Goal: Task Accomplishment & Management: Use online tool/utility

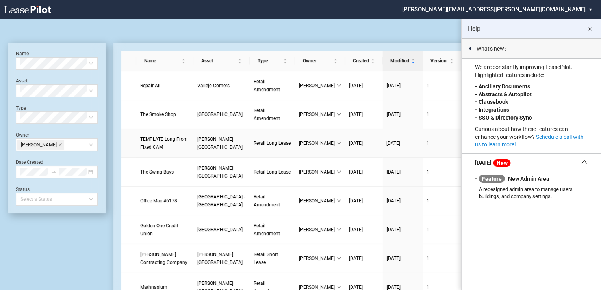
click at [198, 121] on td "San Dimas Plaza" at bounding box center [221, 114] width 56 height 29
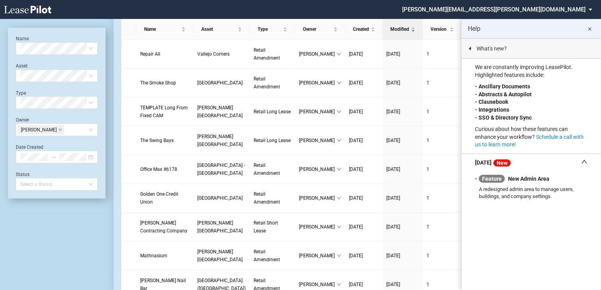
click at [590, 30] on md-icon "close" at bounding box center [590, 28] width 9 height 9
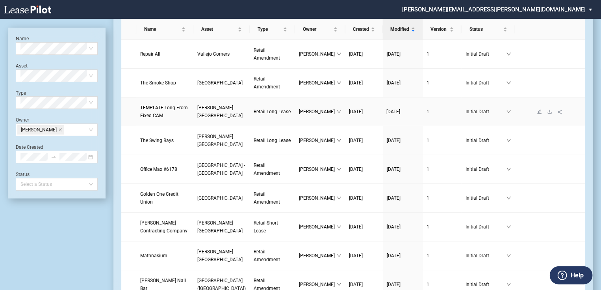
click at [197, 118] on span "[PERSON_NAME][GEOGRAPHIC_DATA]" at bounding box center [219, 111] width 45 height 13
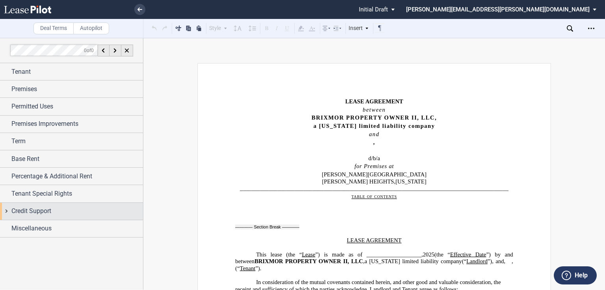
click at [52, 213] on div "Credit Support" at bounding box center [77, 210] width 132 height 9
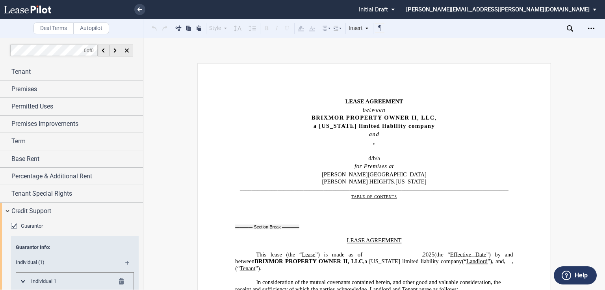
scroll to position [126, 0]
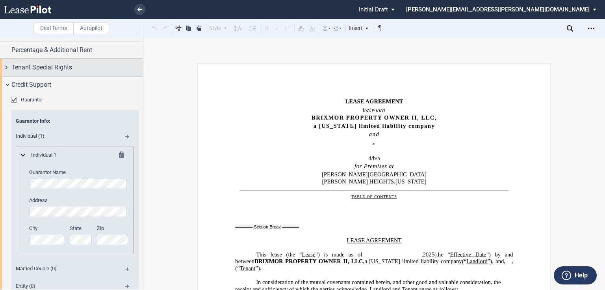
click at [59, 72] on div "Tenant Special Rights" at bounding box center [71, 67] width 143 height 17
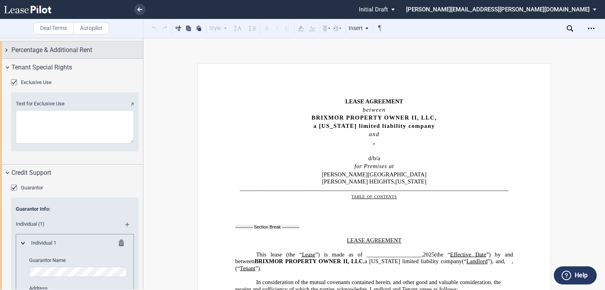
scroll to position [63, 0]
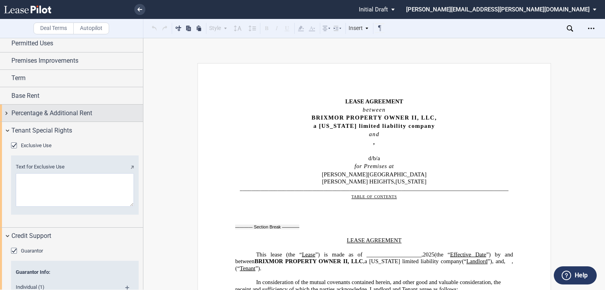
click at [57, 117] on div "Percentage & Additional Rent" at bounding box center [71, 112] width 143 height 17
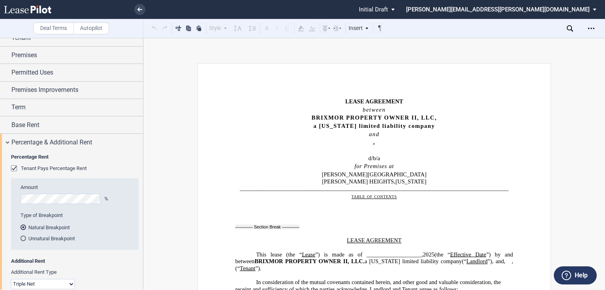
scroll to position [32, 0]
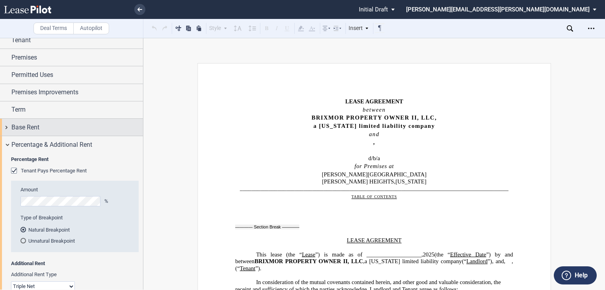
click at [51, 126] on div "Base Rent" at bounding box center [77, 127] width 132 height 9
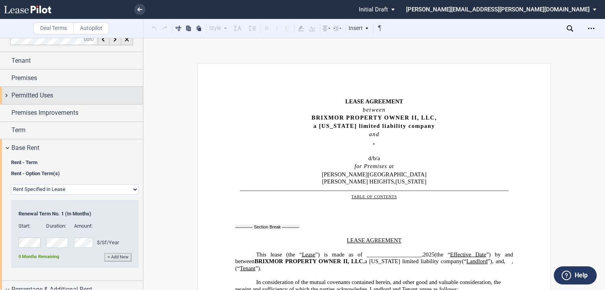
scroll to position [0, 0]
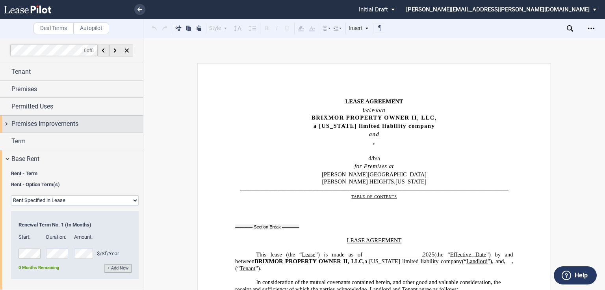
click at [51, 119] on span "Premises Improvements" at bounding box center [44, 123] width 67 height 9
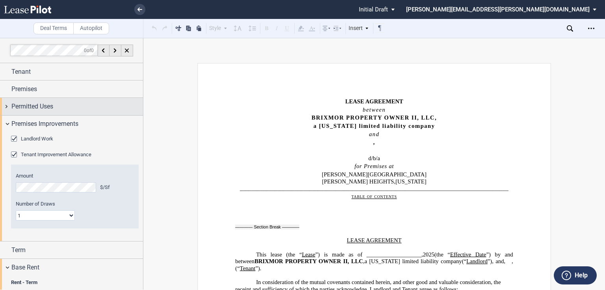
click at [51, 111] on div "Permitted Uses" at bounding box center [71, 106] width 143 height 17
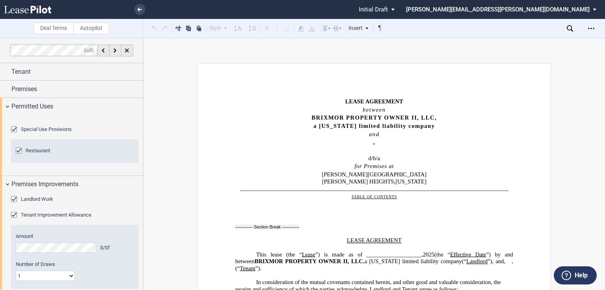
drag, startPoint x: 539, startPoint y: 182, endPoint x: 364, endPoint y: 170, distance: 175.0
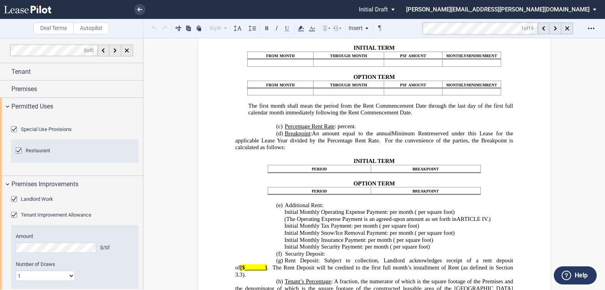
scroll to position [1141, 0]
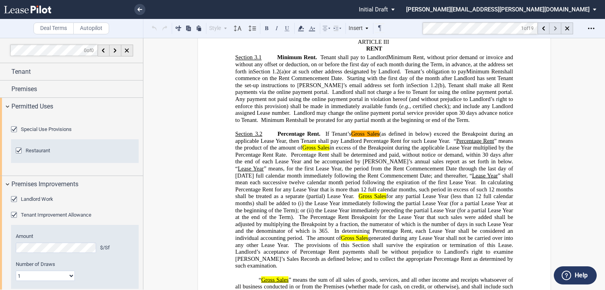
click at [554, 28] on icon at bounding box center [555, 28] width 3 height 4
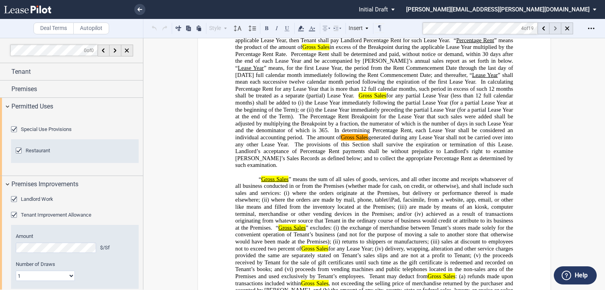
click at [554, 28] on icon at bounding box center [555, 28] width 3 height 4
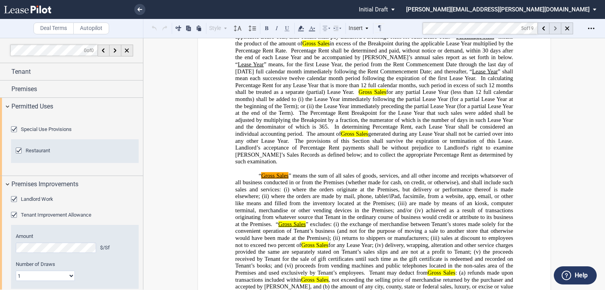
click at [554, 28] on icon at bounding box center [555, 28] width 3 height 4
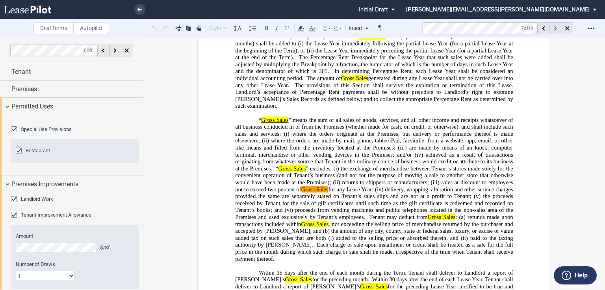
scroll to position [1349, 0]
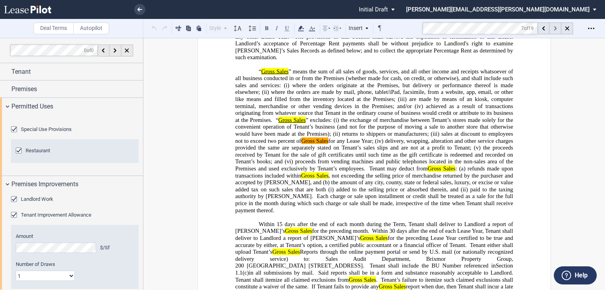
click at [554, 28] on icon at bounding box center [555, 28] width 3 height 4
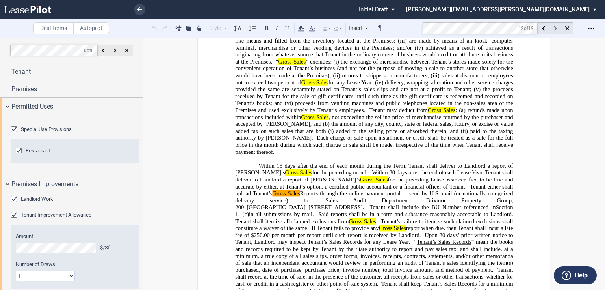
click at [554, 28] on icon at bounding box center [555, 28] width 3 height 4
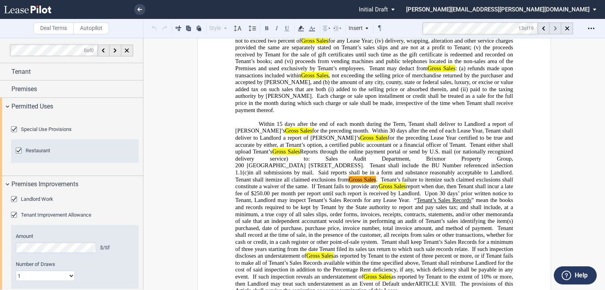
click at [554, 28] on icon at bounding box center [555, 28] width 3 height 4
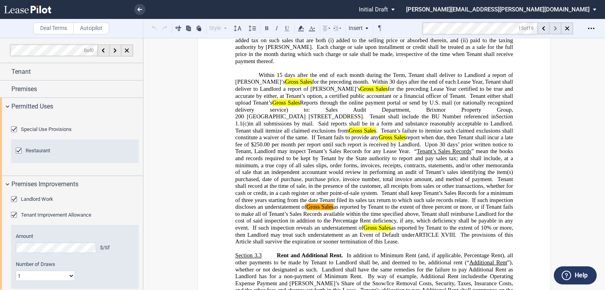
click at [554, 28] on icon at bounding box center [555, 28] width 3 height 4
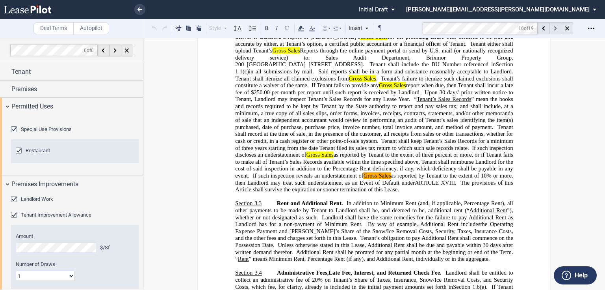
click at [554, 28] on icon at bounding box center [555, 28] width 3 height 4
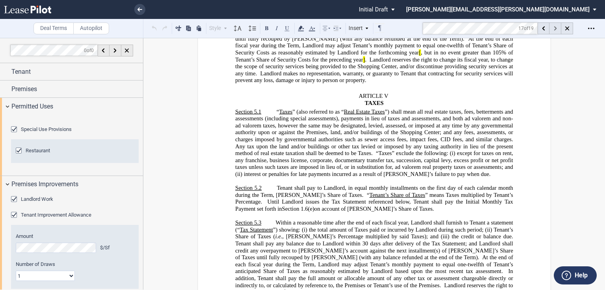
click at [554, 28] on icon at bounding box center [555, 28] width 3 height 4
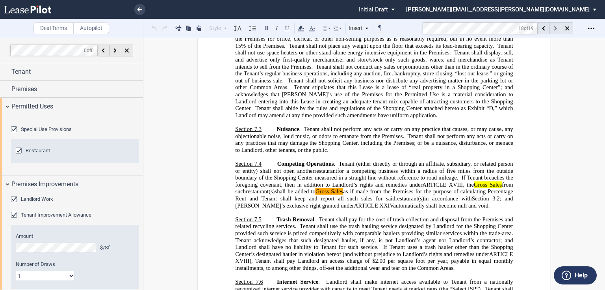
scroll to position [3146, 0]
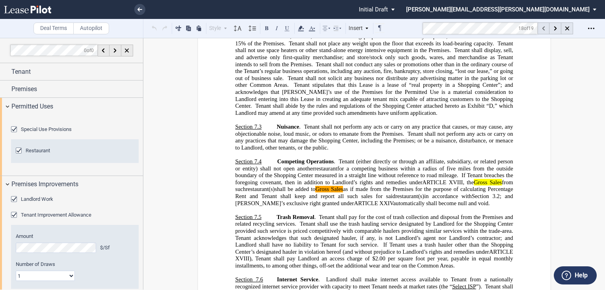
click at [545, 28] on div at bounding box center [544, 28] width 12 height 12
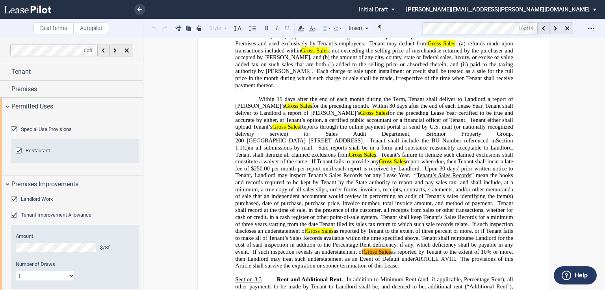
scroll to position [1452, 0]
